Goal: Transaction & Acquisition: Purchase product/service

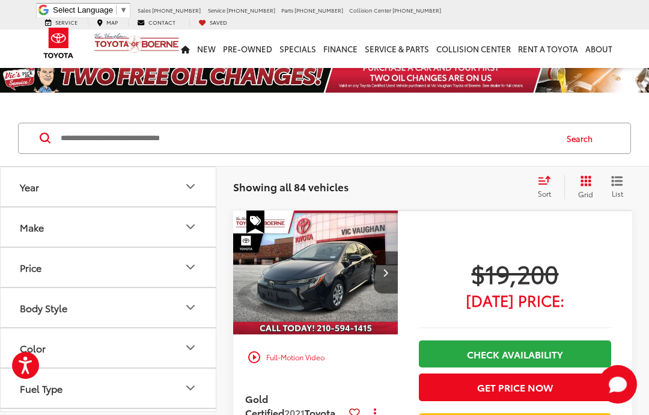
click at [204, 185] on button "Year" at bounding box center [109, 186] width 216 height 39
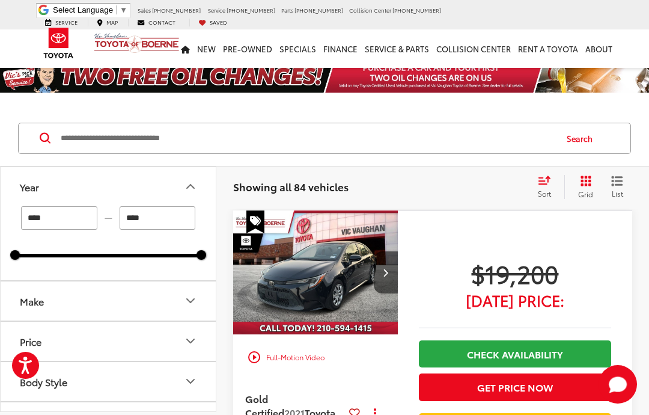
click at [192, 188] on icon "Year" at bounding box center [190, 186] width 14 height 14
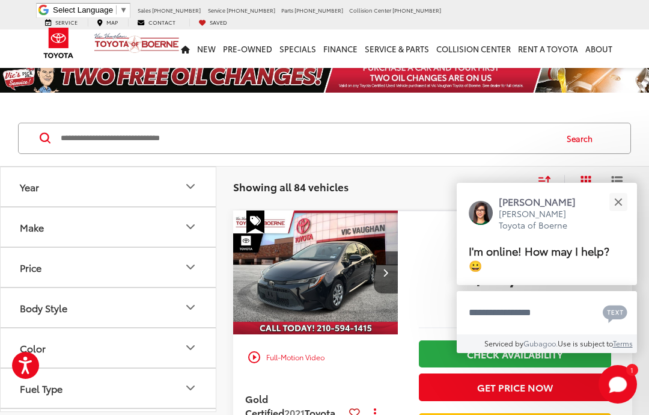
click at [193, 186] on icon "Year" at bounding box center [190, 187] width 7 height 4
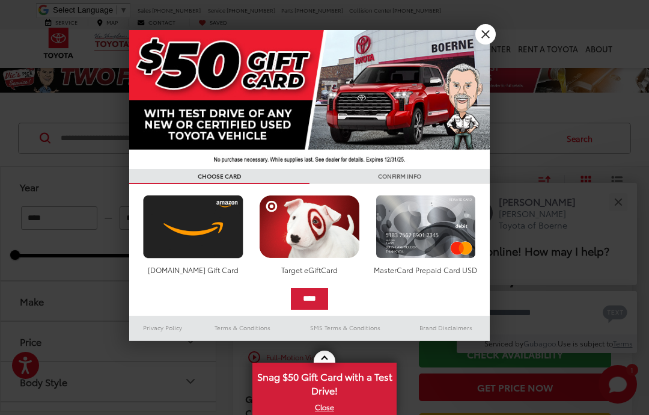
click at [492, 38] on link "X" at bounding box center [486, 34] width 20 height 20
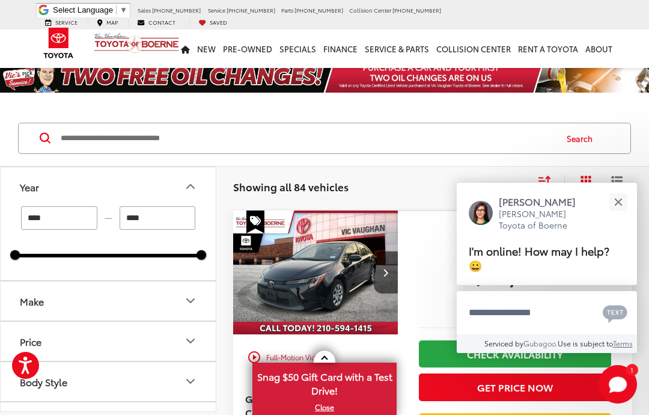
click at [197, 298] on icon "Make" at bounding box center [190, 300] width 14 height 14
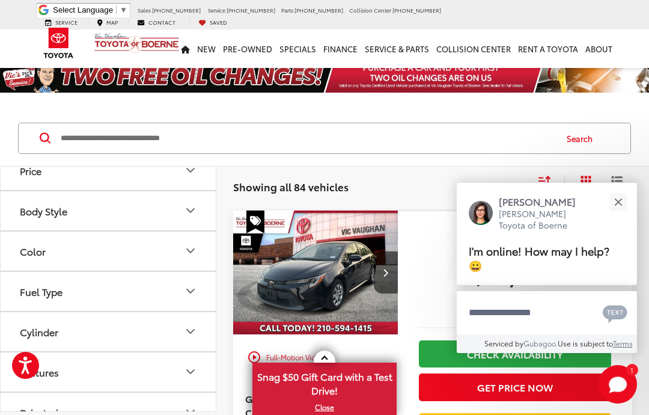
scroll to position [219, 0]
click at [199, 231] on button "Body Style" at bounding box center [109, 211] width 216 height 39
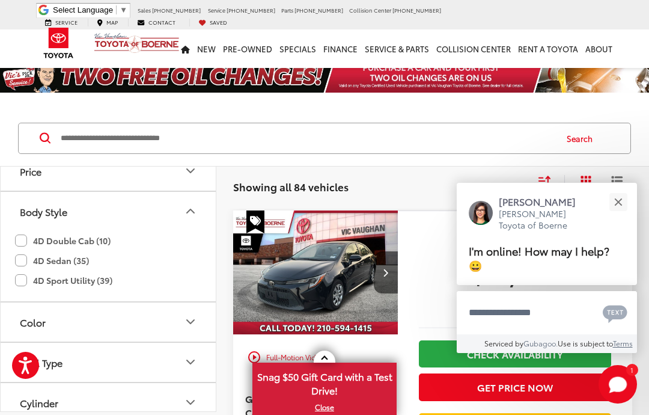
click at [99, 290] on label "4D Sport Utility (39)" at bounding box center [63, 281] width 97 height 20
click at [72, 290] on label "4D Sport Utility (39)" at bounding box center [63, 281] width 97 height 20
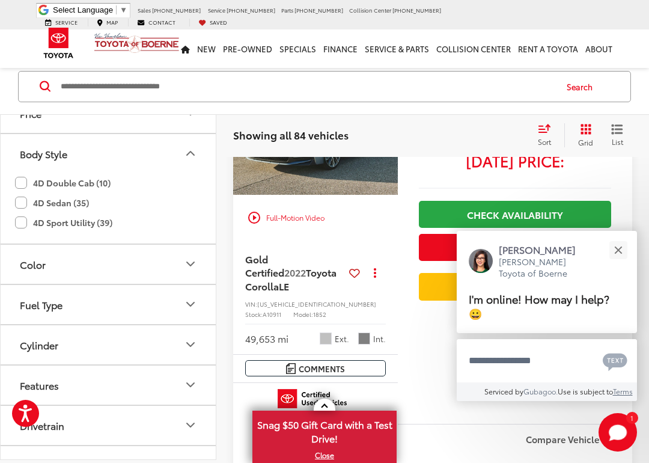
scroll to position [565, 0]
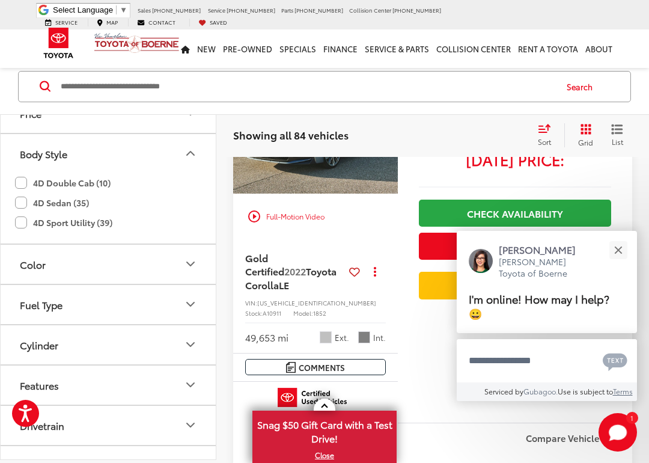
click at [195, 311] on icon "Fuel Type" at bounding box center [190, 304] width 14 height 14
click at [26, 370] on label "Hybrid (16)" at bounding box center [108, 359] width 184 height 21
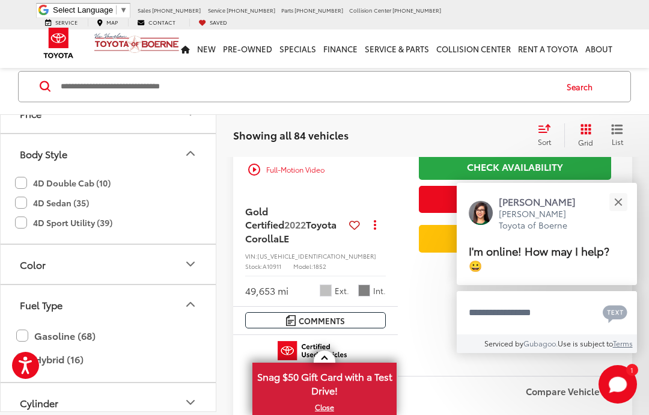
type input "****"
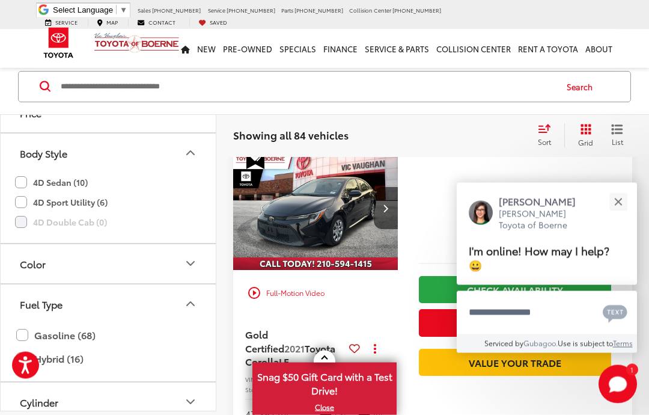
scroll to position [52, 0]
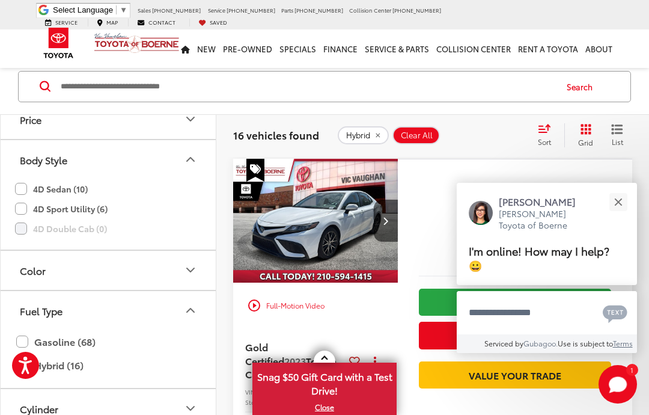
click at [619, 204] on button "Close" at bounding box center [618, 202] width 26 height 26
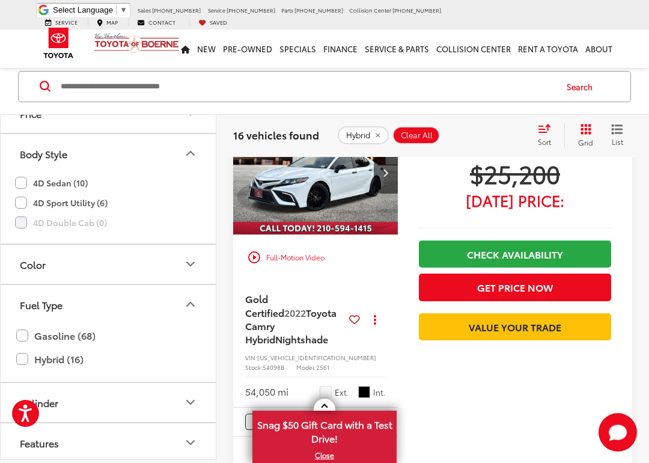
scroll to position [1385, 0]
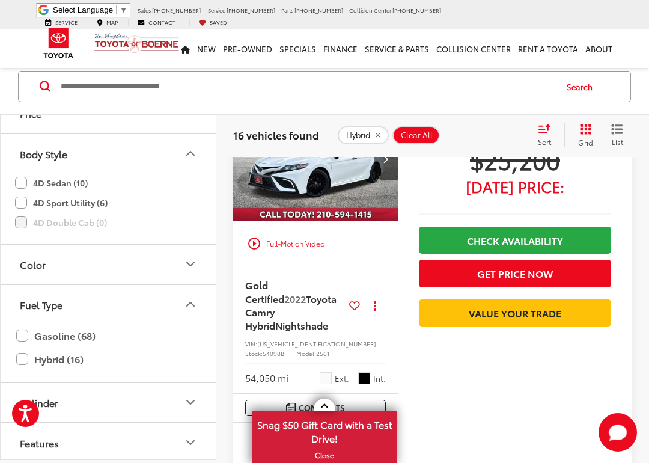
click at [23, 213] on label "4D Sport Utility (6)" at bounding box center [61, 203] width 93 height 20
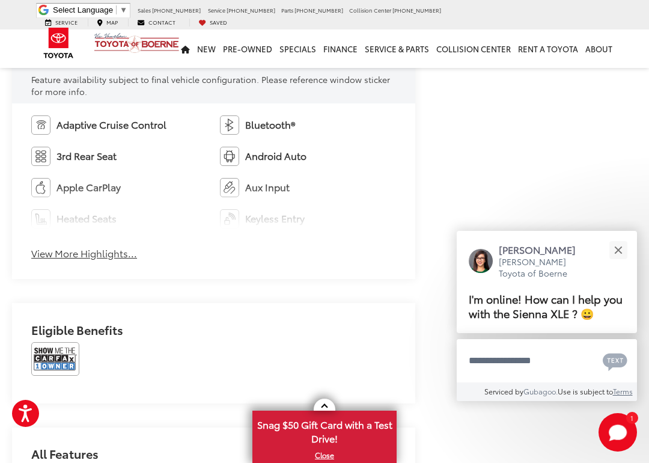
scroll to position [699, 0]
click at [100, 260] on div "Adaptive Cruise Control Bluetooth® 3rd Rear Seat Android Auto Apple CarPlay Aux…" at bounding box center [213, 191] width 403 height 176
click at [69, 248] on button "View More Highlights..." at bounding box center [84, 253] width 106 height 14
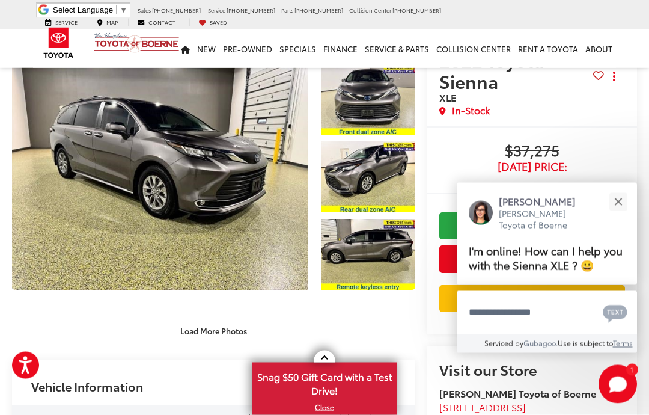
scroll to position [31, 0]
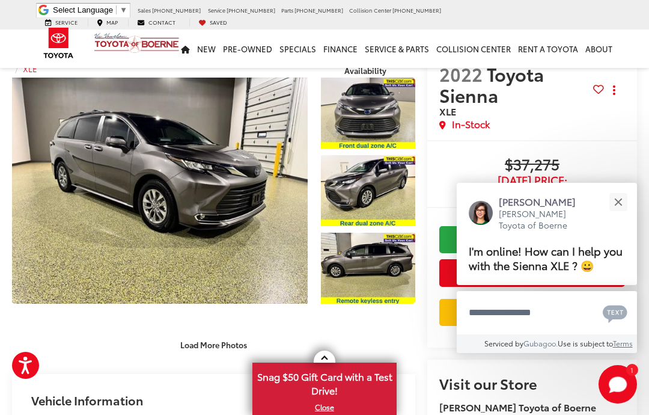
click at [158, 188] on link "Expand Photo 0" at bounding box center [160, 191] width 296 height 226
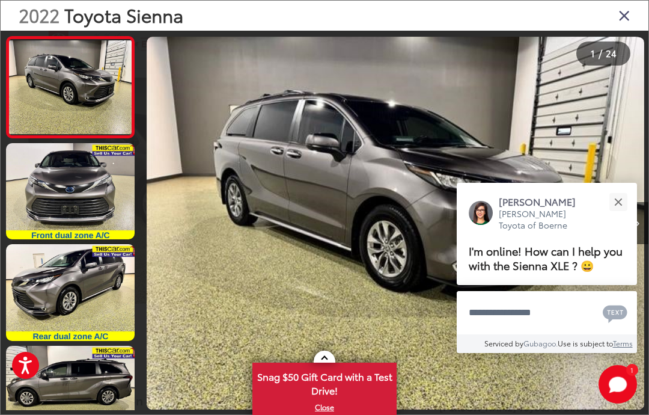
click at [621, 202] on button "Close" at bounding box center [618, 202] width 26 height 26
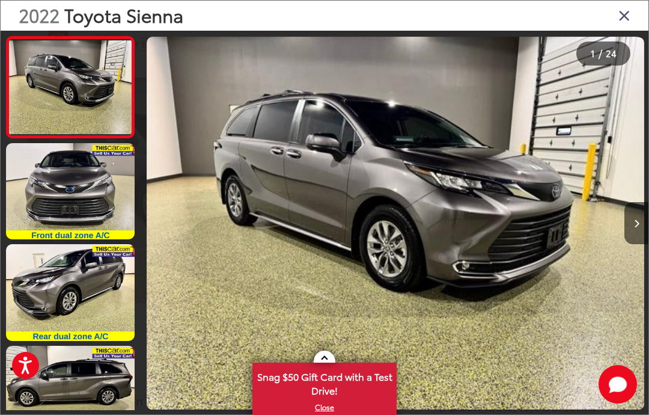
click at [633, 230] on button "Next image" at bounding box center [637, 223] width 24 height 42
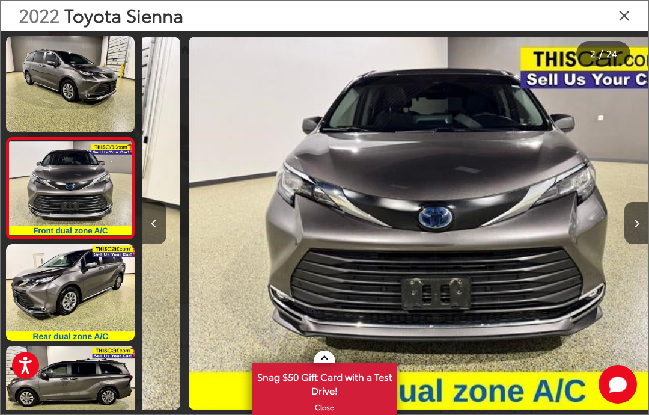
scroll to position [0, 506]
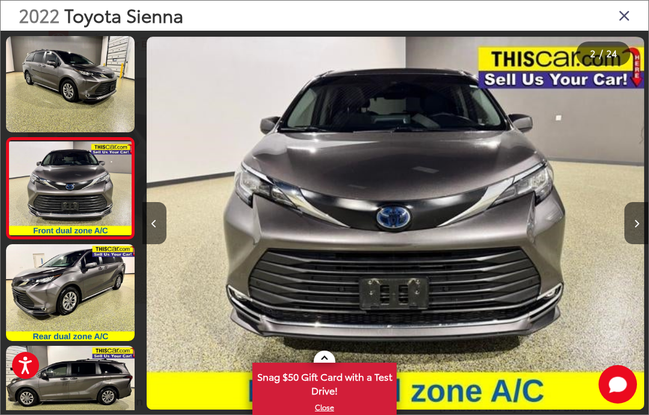
click at [634, 226] on icon "Next image" at bounding box center [636, 223] width 5 height 8
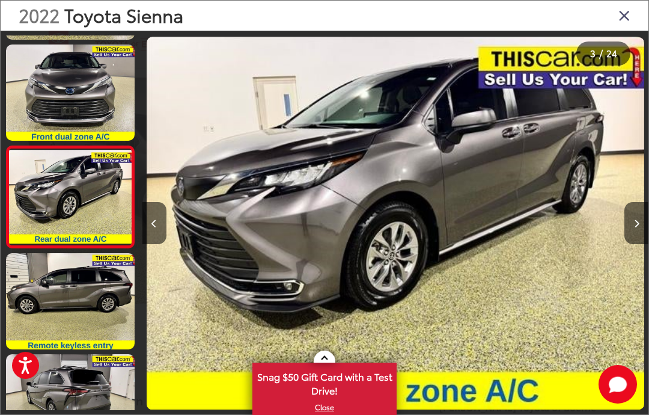
scroll to position [101, 0]
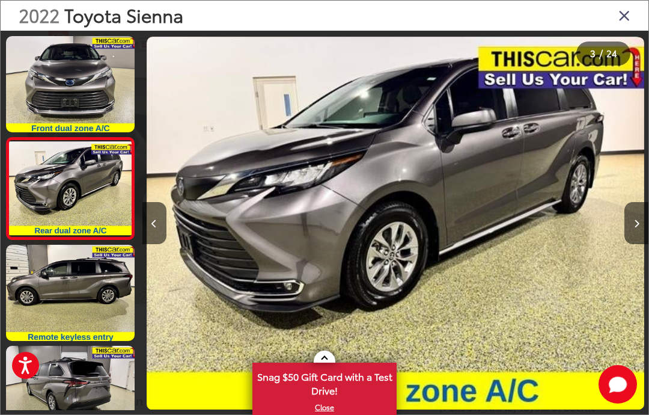
click at [641, 228] on button "Next image" at bounding box center [637, 223] width 24 height 42
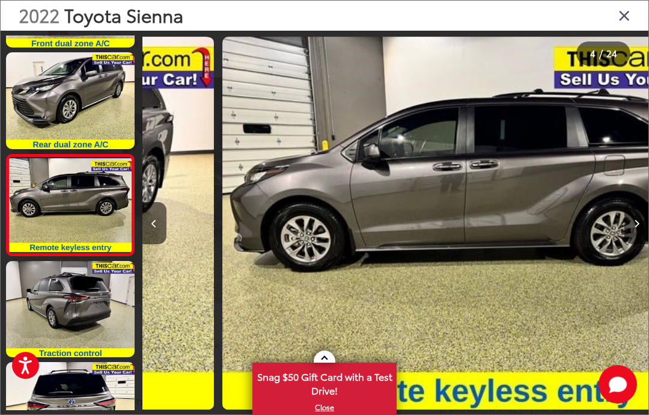
scroll to position [0, 1519]
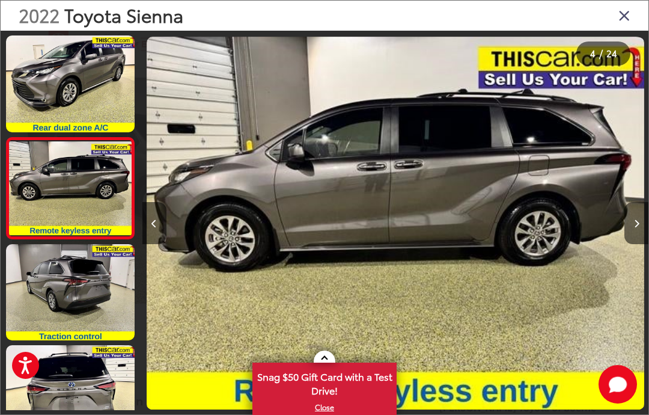
click at [639, 215] on button "Next image" at bounding box center [637, 223] width 24 height 42
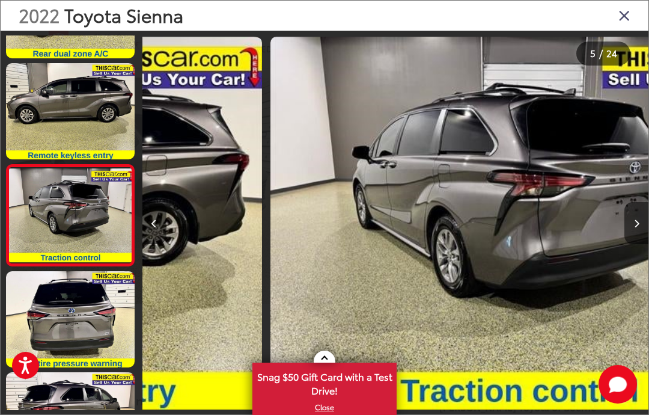
scroll to position [0, 2026]
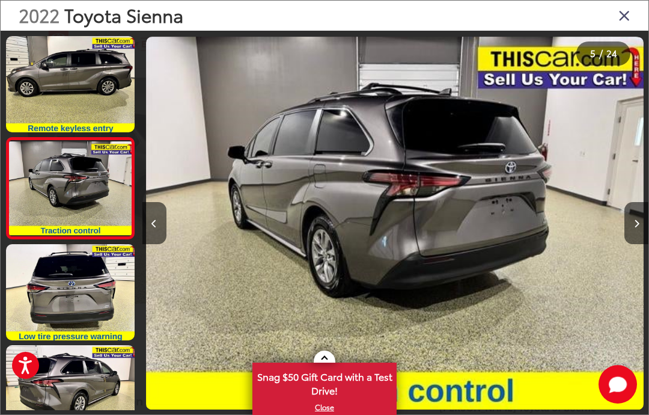
click at [631, 225] on button "Next image" at bounding box center [637, 223] width 24 height 42
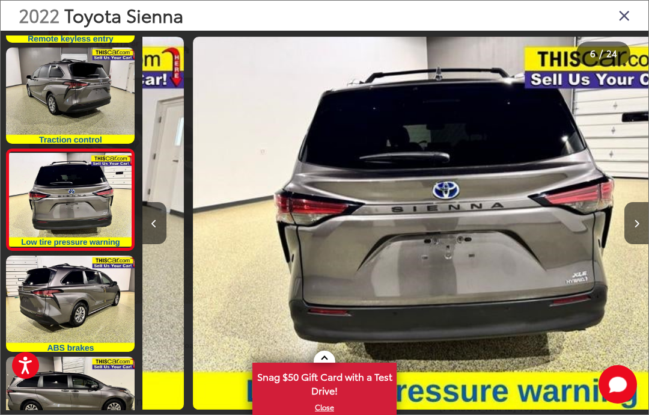
scroll to position [405, 0]
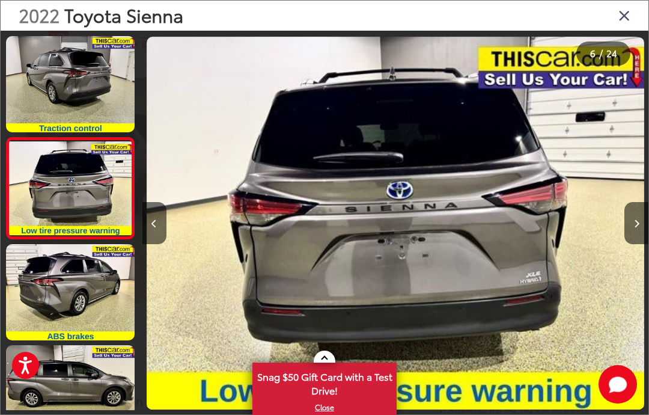
click at [642, 227] on button "Next image" at bounding box center [637, 223] width 24 height 42
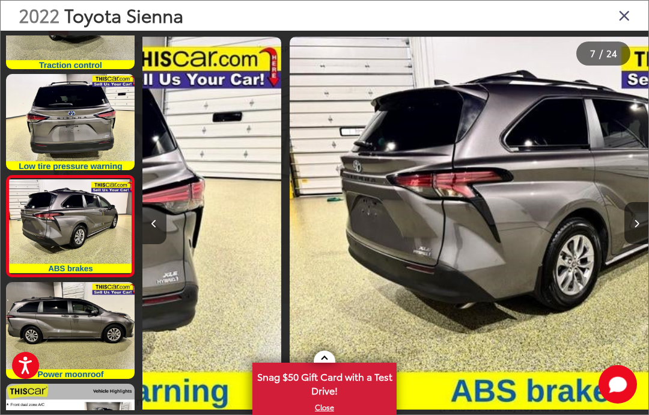
scroll to position [0, 3039]
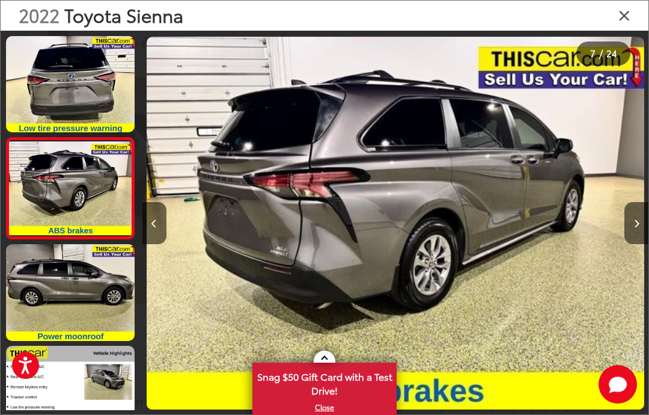
click at [645, 224] on button "Next image" at bounding box center [637, 223] width 24 height 42
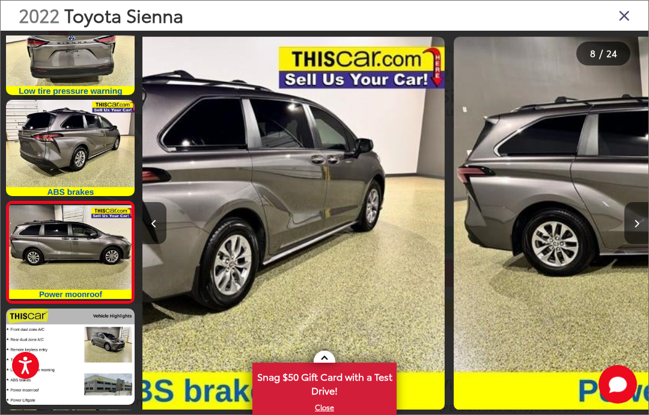
scroll to position [0, 0]
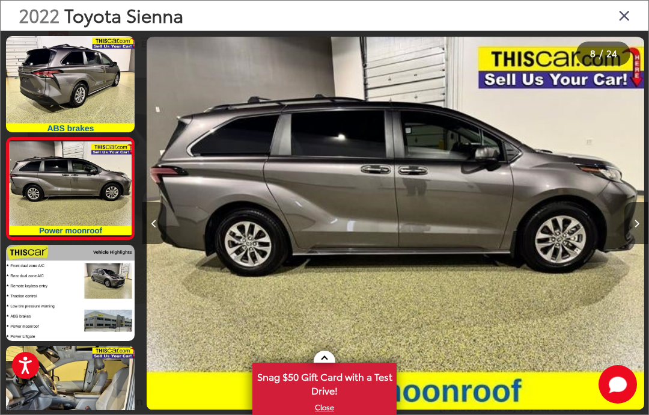
click at [635, 225] on icon "Next image" at bounding box center [636, 223] width 5 height 8
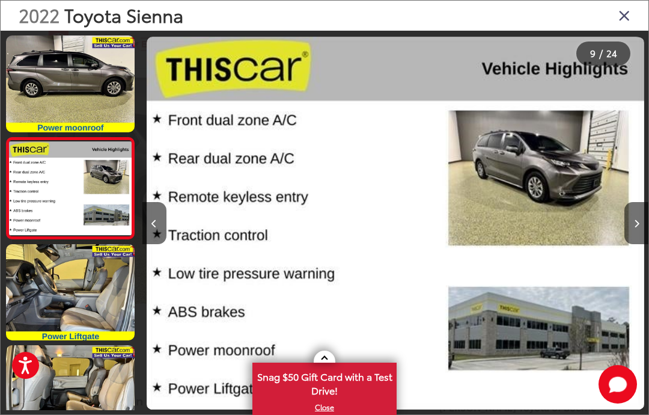
click at [628, 230] on button "Next image" at bounding box center [637, 223] width 24 height 42
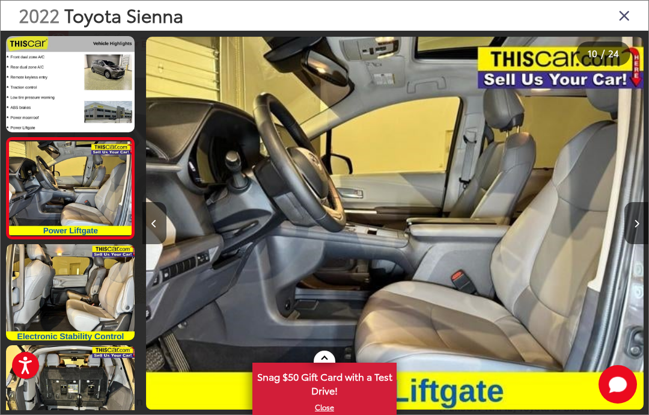
click at [626, 222] on button "Next image" at bounding box center [637, 223] width 24 height 42
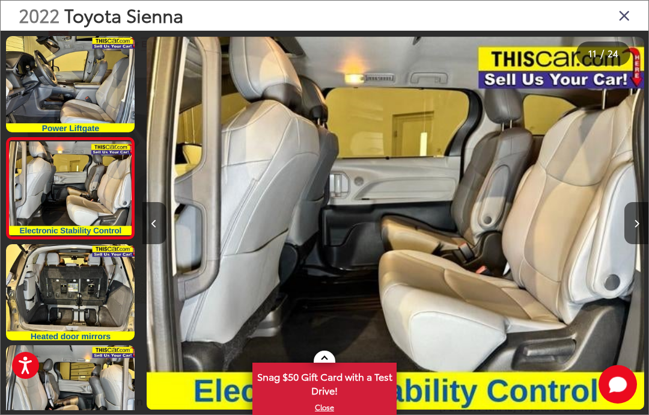
click at [627, 225] on button "Next image" at bounding box center [637, 223] width 24 height 42
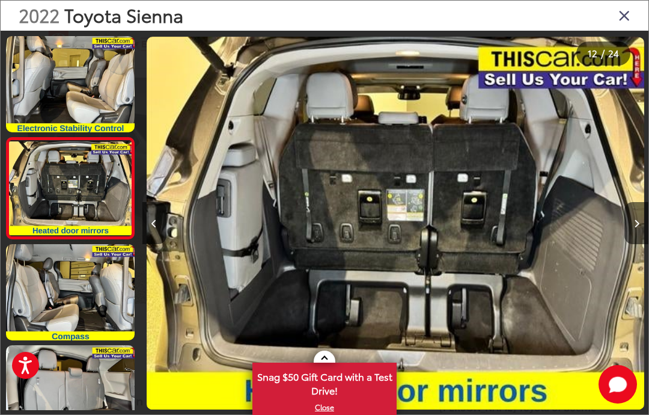
click at [641, 228] on button "Next image" at bounding box center [637, 223] width 24 height 42
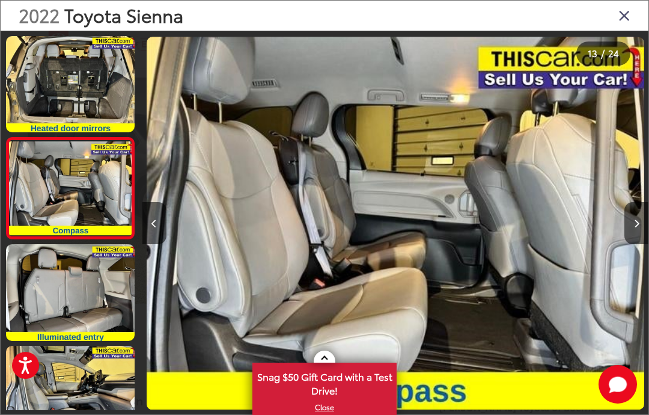
click at [642, 226] on button "Next image" at bounding box center [637, 223] width 24 height 42
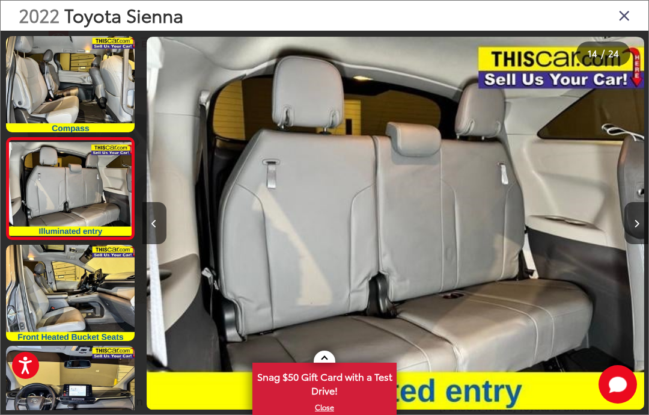
click at [642, 231] on button "Next image" at bounding box center [637, 223] width 24 height 42
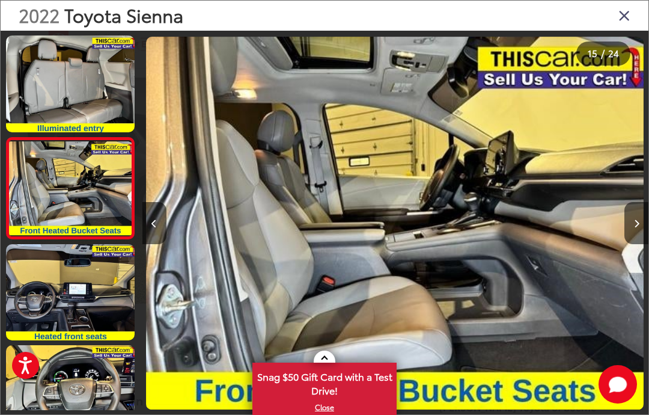
click at [635, 231] on button "Next image" at bounding box center [637, 223] width 24 height 42
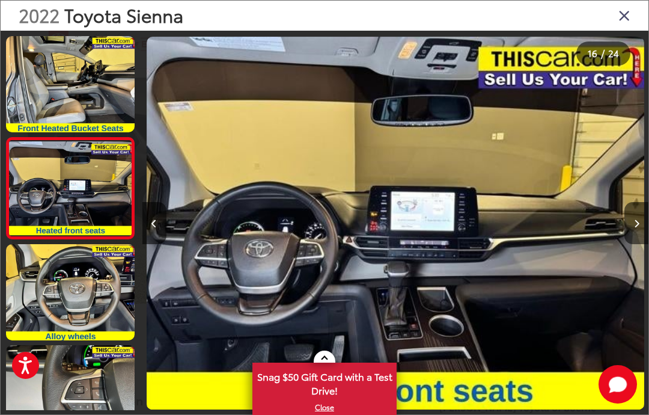
click at [630, 232] on button "Next image" at bounding box center [637, 223] width 24 height 42
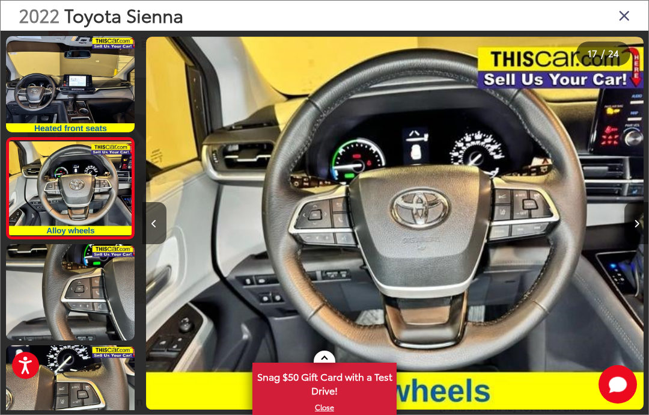
click at [636, 235] on button "Next image" at bounding box center [637, 223] width 24 height 42
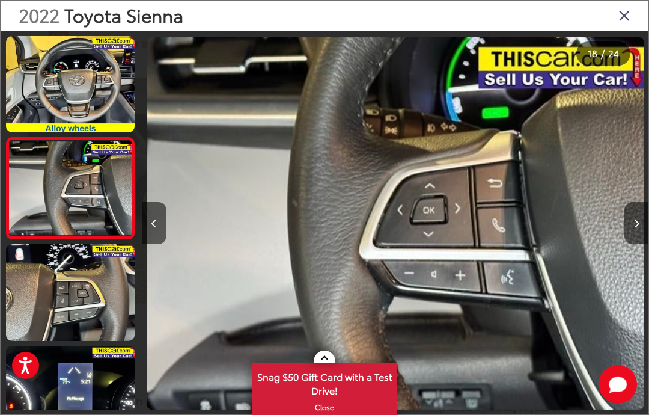
click at [639, 228] on button "Next image" at bounding box center [637, 223] width 24 height 42
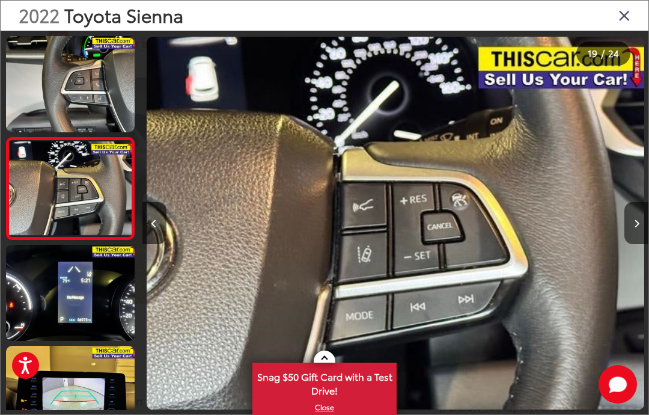
click at [642, 230] on button "Next image" at bounding box center [637, 223] width 24 height 42
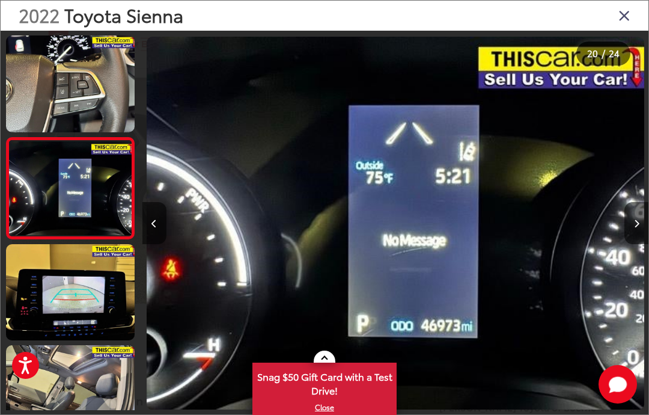
click at [646, 226] on button "Next image" at bounding box center [637, 223] width 24 height 42
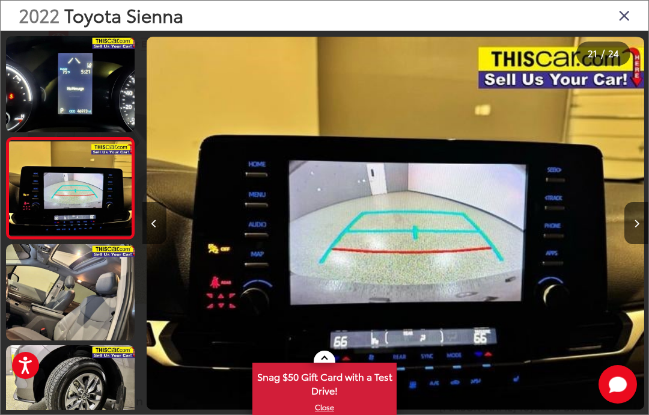
click at [637, 223] on icon "Next image" at bounding box center [636, 223] width 5 height 8
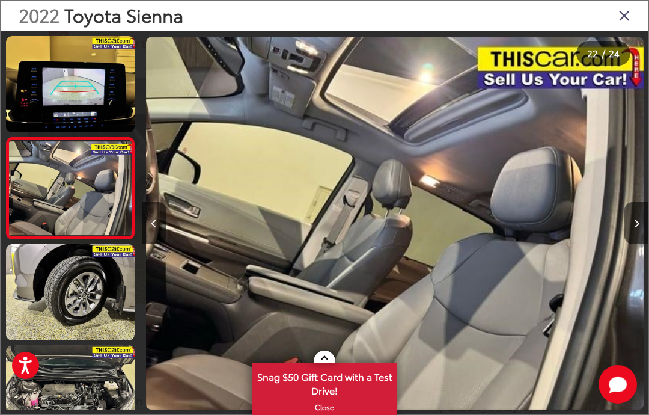
click at [644, 230] on button "Next image" at bounding box center [637, 223] width 24 height 42
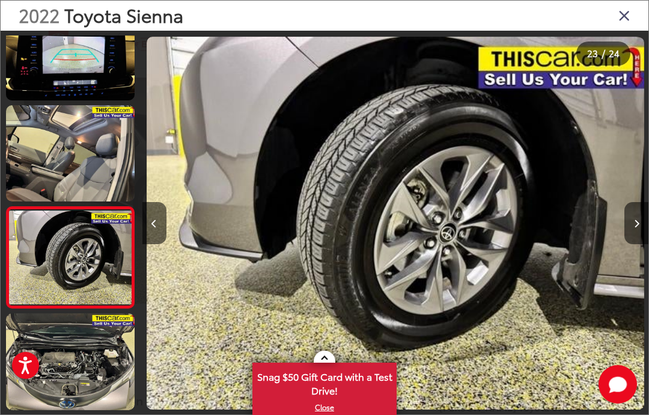
click at [647, 221] on button "Next image" at bounding box center [637, 223] width 24 height 42
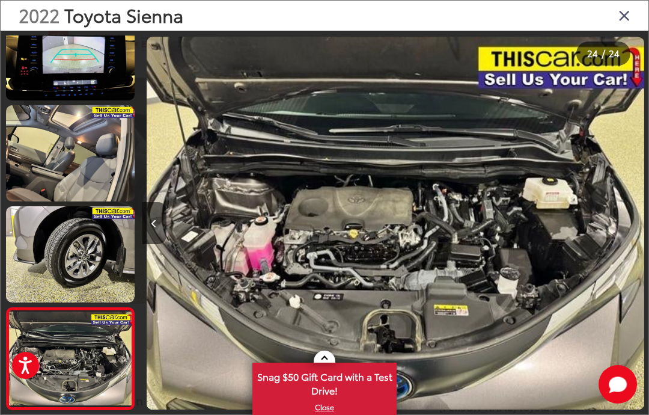
click at [622, 13] on icon "Close gallery" at bounding box center [625, 15] width 12 height 16
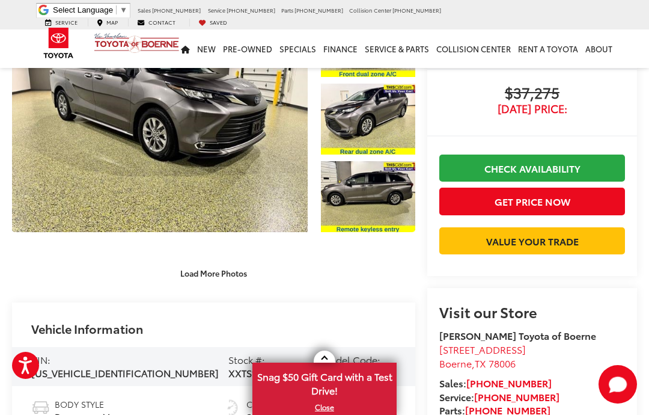
scroll to position [101, 0]
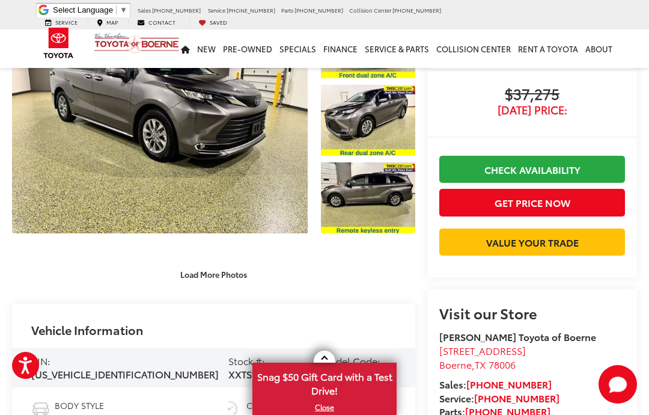
click at [547, 207] on button "Get Price Now" at bounding box center [533, 202] width 186 height 27
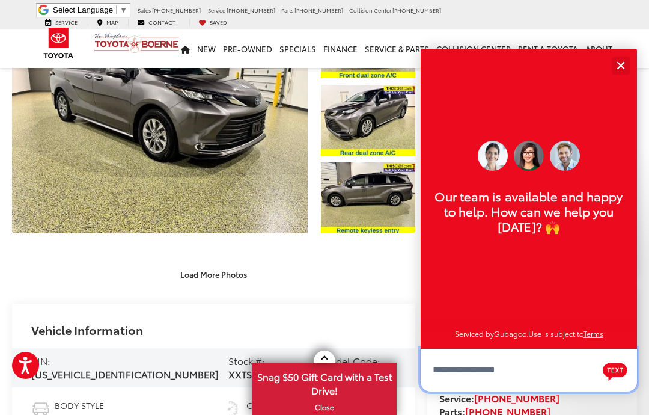
scroll to position [14, 0]
click at [625, 68] on button "Close" at bounding box center [621, 65] width 26 height 26
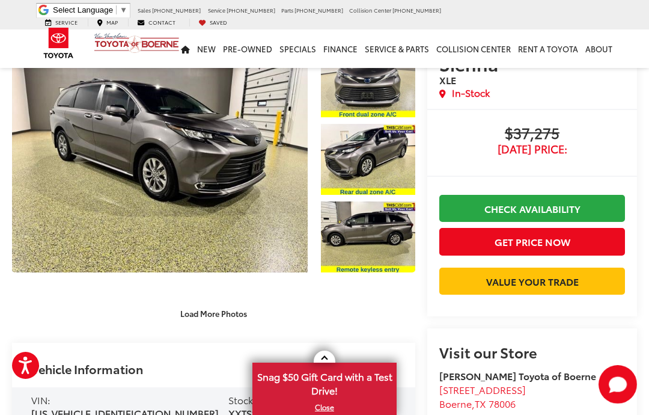
scroll to position [0, 0]
